Goal: Navigation & Orientation: Find specific page/section

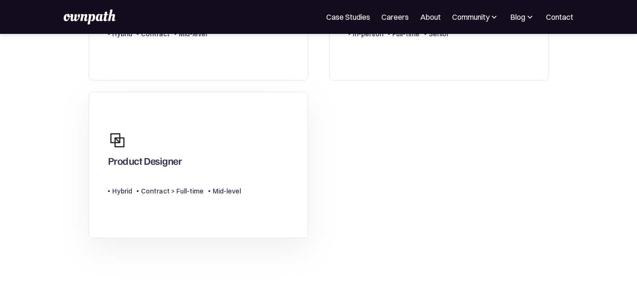
scroll to position [188, 0]
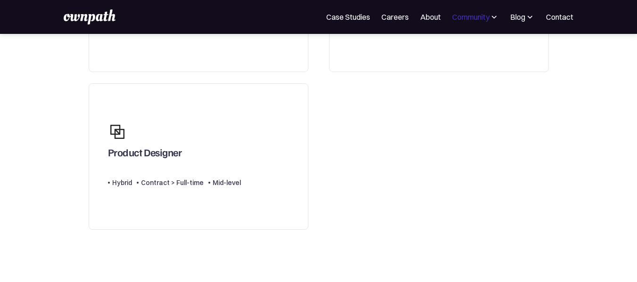
click at [459, 16] on div "Community" at bounding box center [470, 16] width 37 height 11
click at [447, 49] on div "Events" at bounding box center [444, 51] width 35 height 11
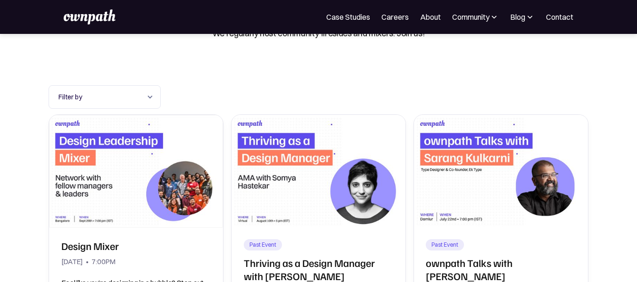
scroll to position [94, 0]
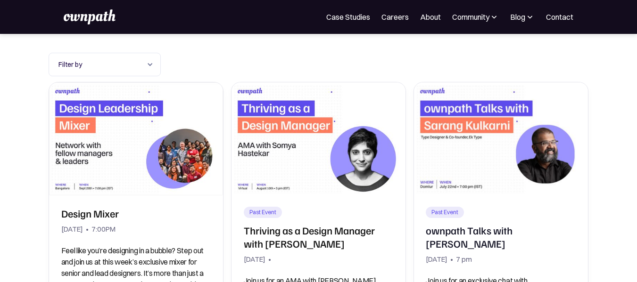
click at [490, 20] on img at bounding box center [493, 16] width 9 height 9
click at [450, 77] on div "Resources" at bounding box center [444, 72] width 35 height 11
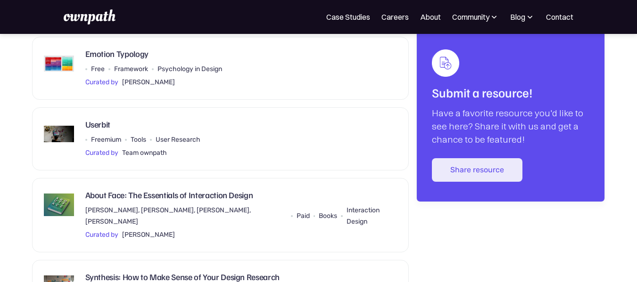
scroll to position [283, 0]
